Goal: Task Accomplishment & Management: Use online tool/utility

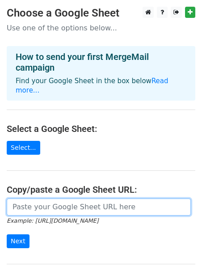
click at [47, 202] on input "url" at bounding box center [99, 207] width 184 height 17
paste input "[URL][DOMAIN_NAME]"
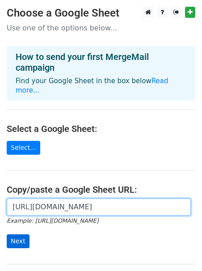
type input "[URL][DOMAIN_NAME]"
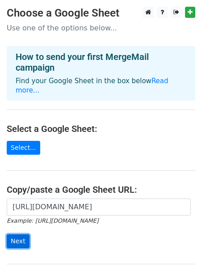
click at [21, 235] on input "Next" at bounding box center [18, 242] width 23 height 14
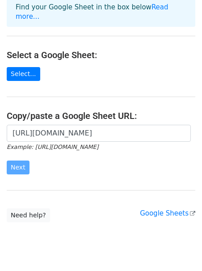
scroll to position [87, 0]
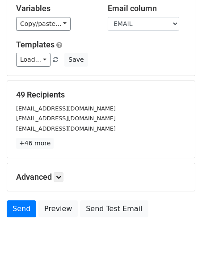
scroll to position [90, 0]
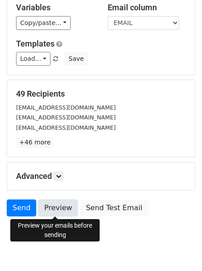
click at [64, 208] on link "Preview" at bounding box center [57, 208] width 39 height 17
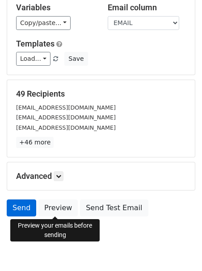
click at [23, 211] on link "Send" at bounding box center [22, 208] width 30 height 17
